Goal: Transaction & Acquisition: Purchase product/service

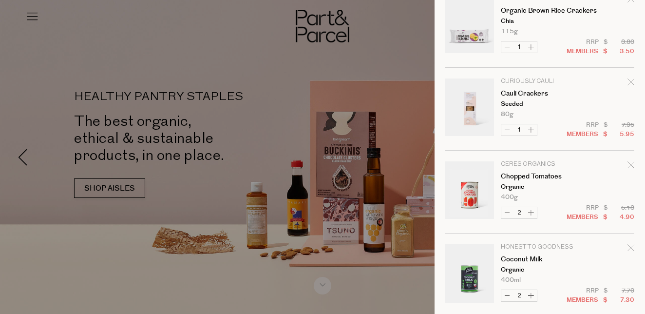
scroll to position [1693, 0]
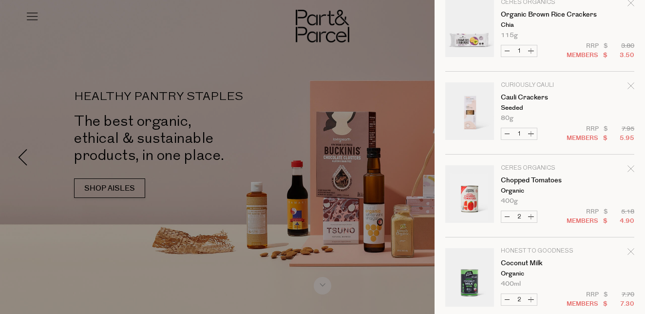
click at [508, 216] on button "Decrease Chopped Tomatoes" at bounding box center [508, 216] width 12 height 11
type input "1"
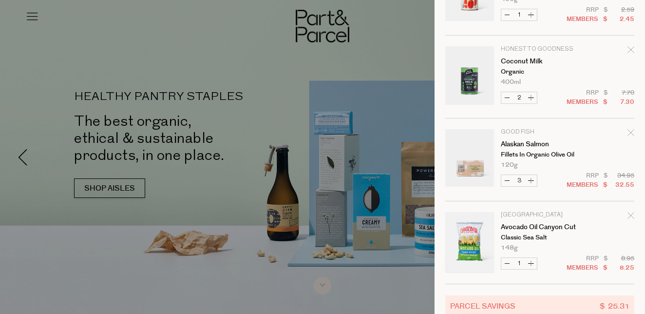
scroll to position [1936, 0]
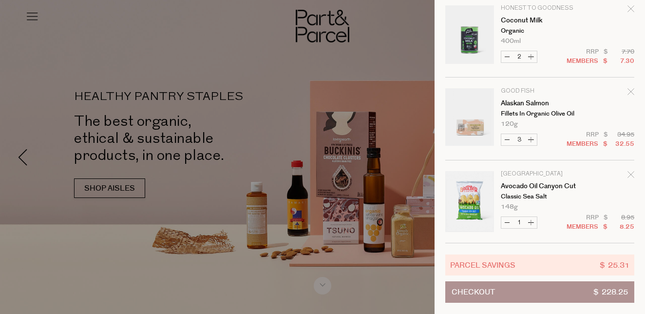
click at [628, 12] on div "Remove Coconut Milk" at bounding box center [631, 10] width 7 height 13
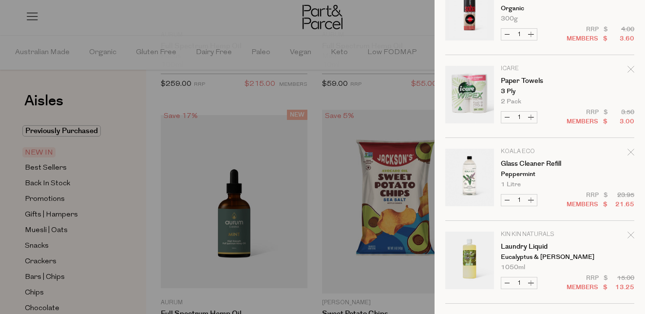
scroll to position [0, 0]
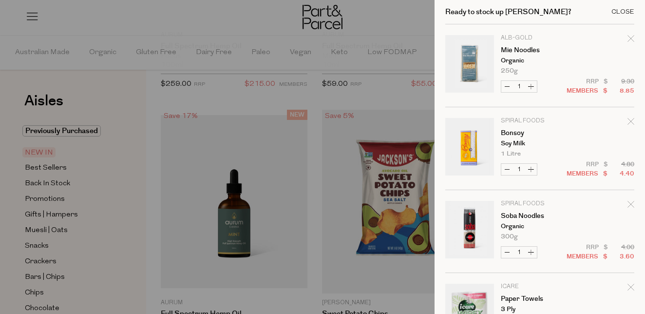
click at [620, 9] on div "Close" at bounding box center [623, 12] width 23 height 6
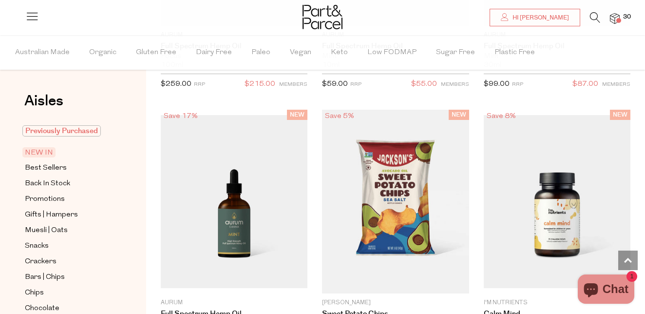
click at [56, 131] on span "Previously Purchased" at bounding box center [61, 130] width 78 height 11
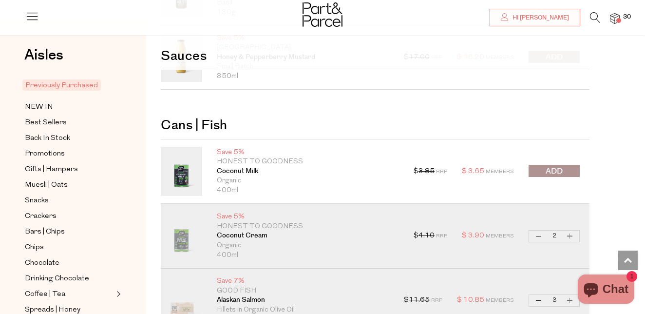
scroll to position [1569, 0]
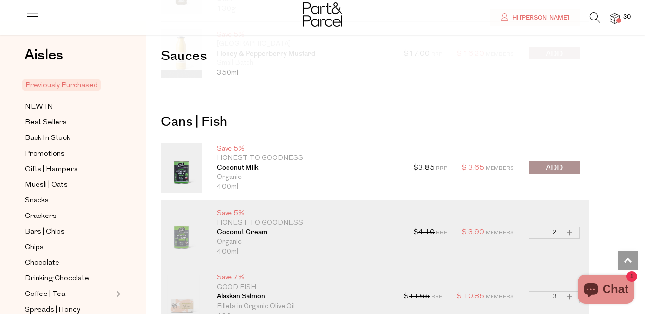
click at [559, 168] on span "submit" at bounding box center [554, 167] width 17 height 11
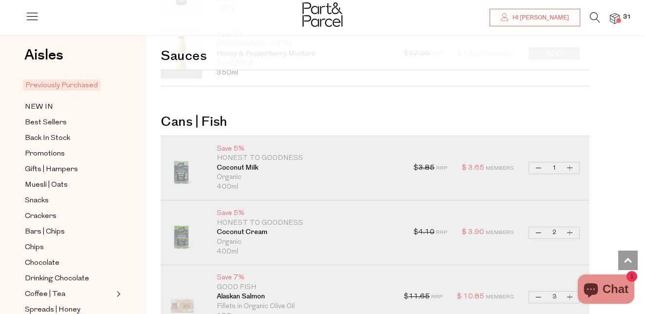
click at [570, 167] on button "Increase Coconut Milk" at bounding box center [571, 167] width 12 height 11
type input "2"
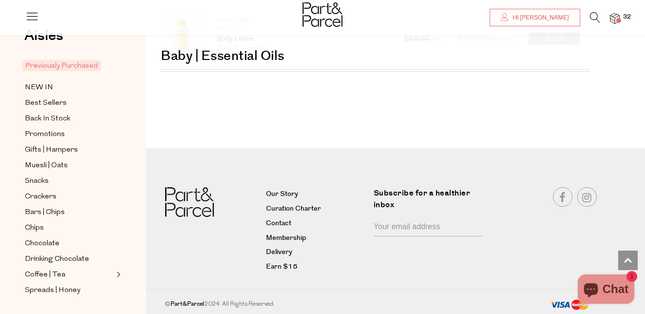
scroll to position [3072, 0]
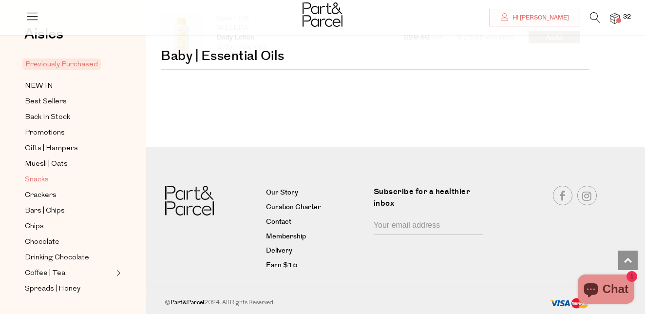
click at [46, 178] on span "Snacks" at bounding box center [37, 180] width 24 height 12
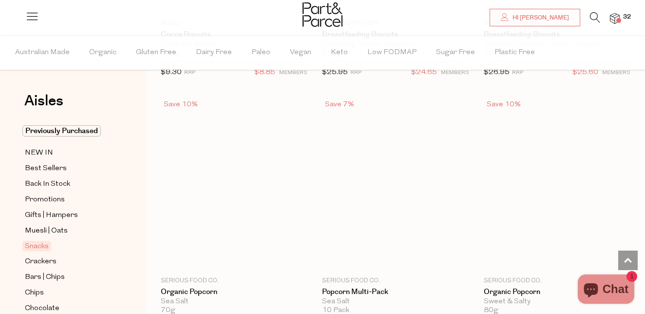
scroll to position [3641, 0]
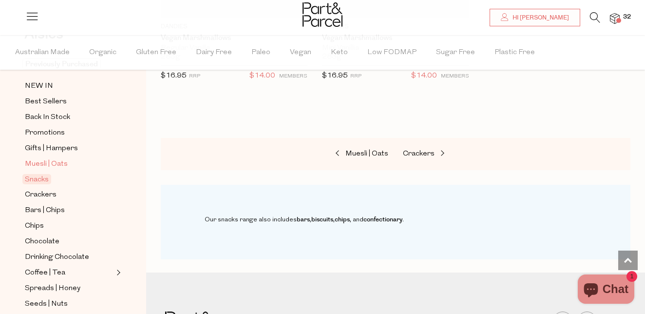
scroll to position [68, 0]
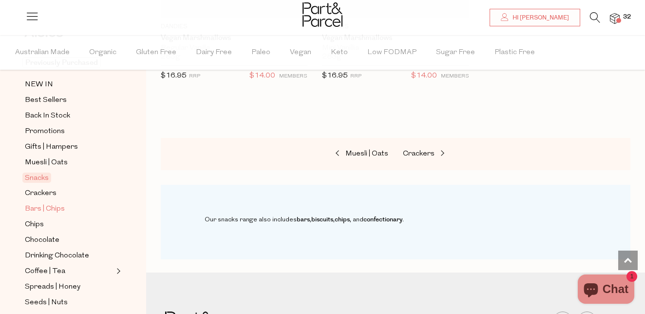
click at [44, 211] on span "Bars | Chips" at bounding box center [45, 209] width 40 height 12
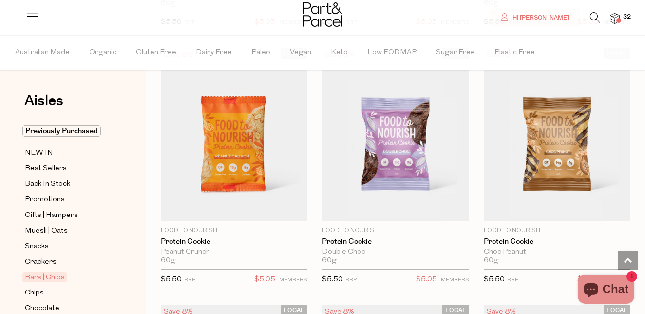
scroll to position [2920, 0]
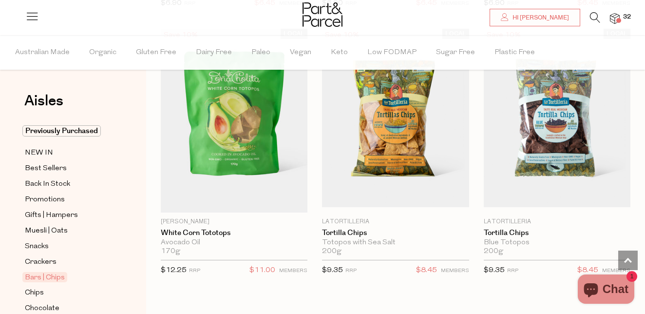
scroll to position [5784, 0]
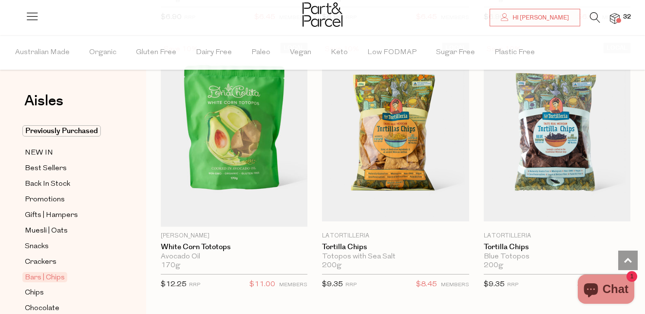
click at [622, 20] on span "32" at bounding box center [627, 17] width 13 height 9
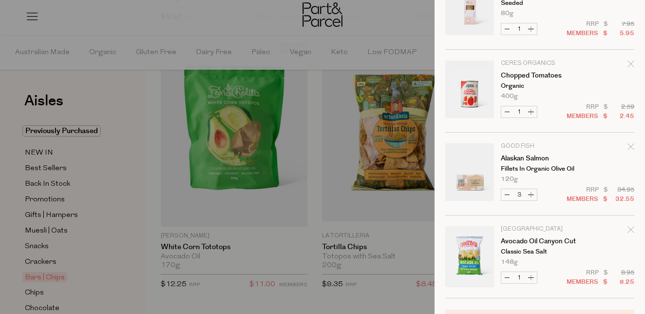
scroll to position [1936, 0]
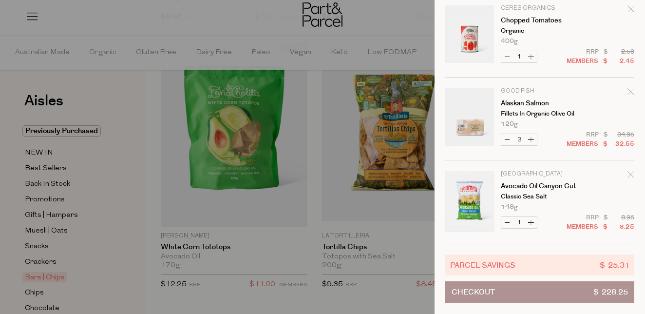
click at [588, 294] on button "Checkout $ 228.25" at bounding box center [540, 291] width 189 height 21
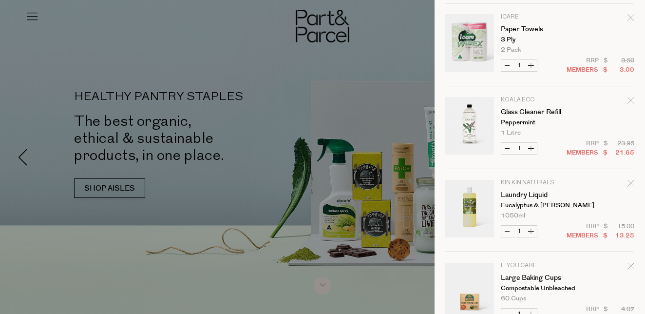
scroll to position [273, 0]
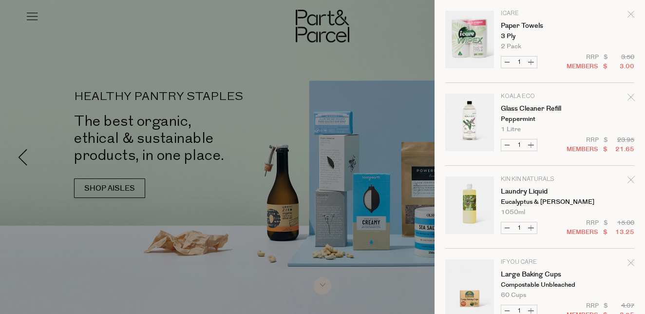
click at [631, 97] on icon "Remove Glass Cleaner Refill" at bounding box center [631, 97] width 6 height 6
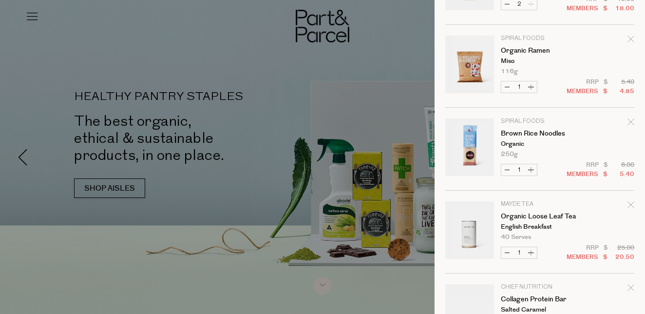
scroll to position [994, 0]
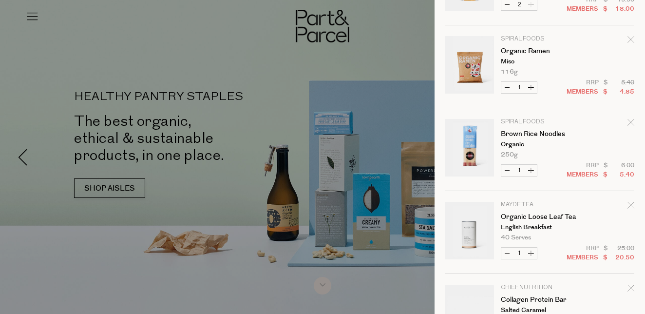
click at [629, 121] on icon "Remove Brown Rice Noodles" at bounding box center [631, 122] width 7 height 7
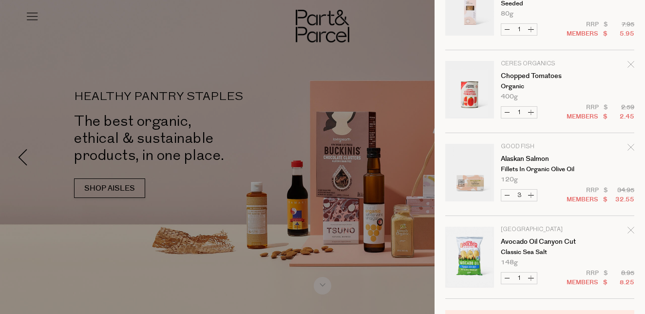
scroll to position [1633, 0]
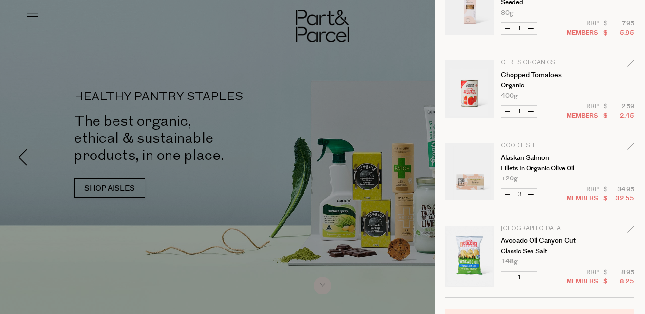
click at [534, 112] on button "Increase Chopped Tomatoes" at bounding box center [532, 111] width 12 height 11
type input "2"
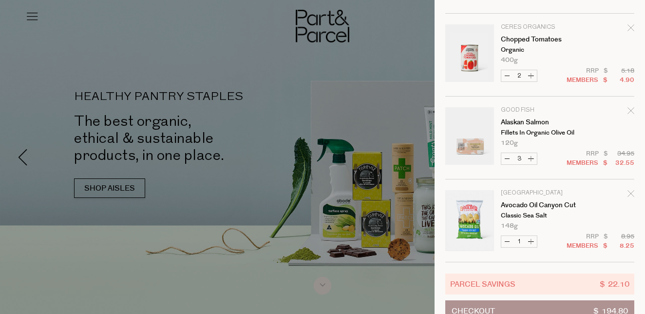
scroll to position [1687, 0]
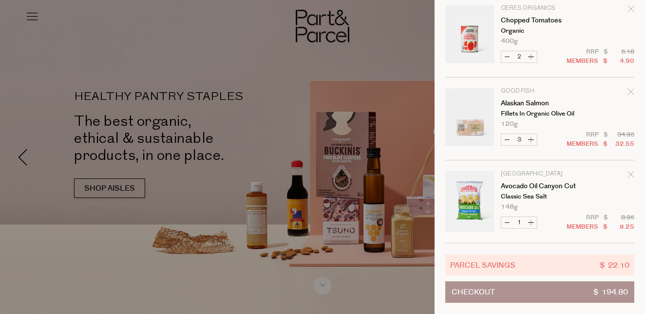
click at [562, 293] on button "Checkout $ 194.80" at bounding box center [540, 291] width 189 height 21
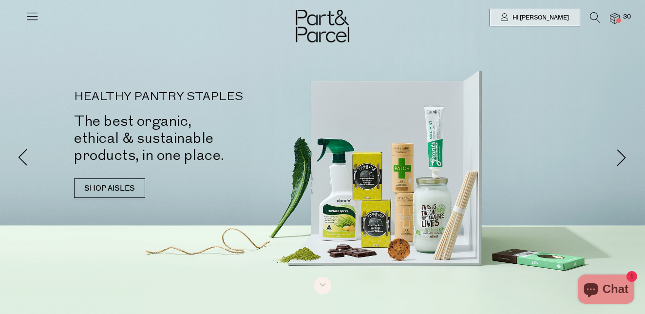
click at [615, 20] on img at bounding box center [615, 18] width 10 height 11
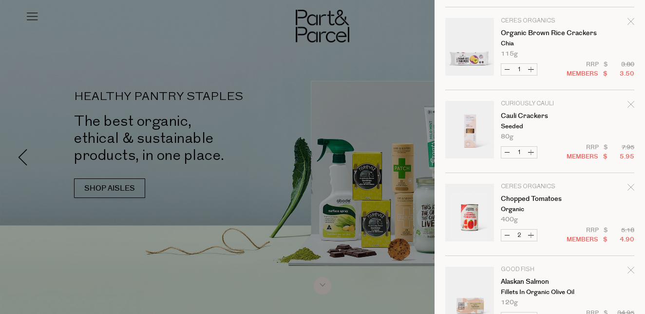
scroll to position [1687, 0]
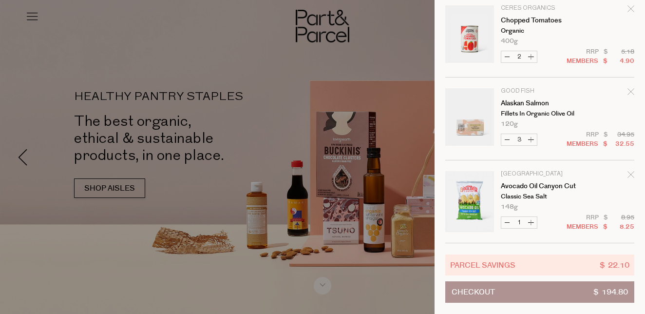
click at [567, 292] on button "Checkout $ 194.80" at bounding box center [540, 291] width 189 height 21
